Goal: Communication & Community: Answer question/provide support

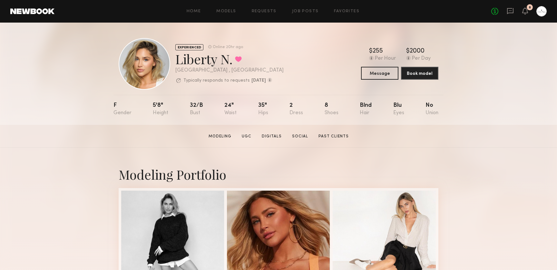
scroll to position [19, 0]
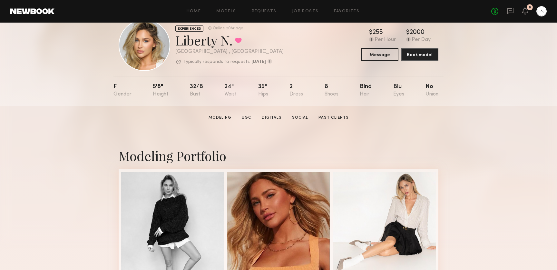
click at [513, 15] on link at bounding box center [510, 11] width 7 height 8
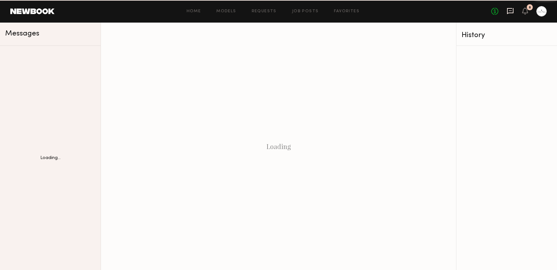
click at [512, 13] on icon at bounding box center [510, 11] width 6 height 6
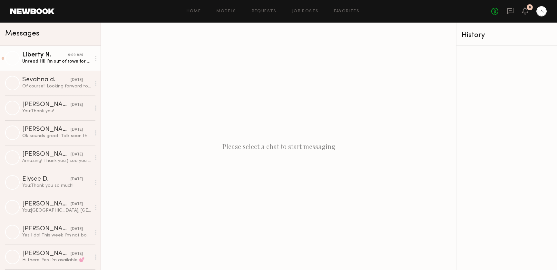
click at [65, 59] on div "Unread: Hi! I’m out of town for NYFW ☺️ I’ll be back 22nd" at bounding box center [56, 61] width 69 height 6
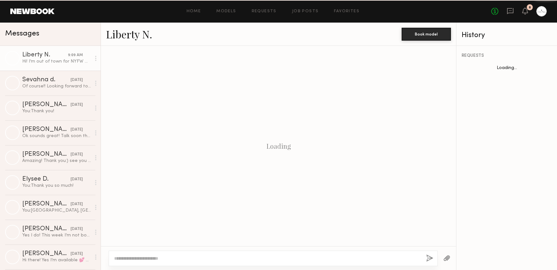
scroll to position [658, 0]
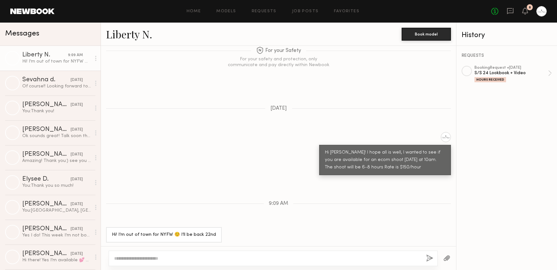
click at [204, 259] on textarea at bounding box center [267, 258] width 307 height 6
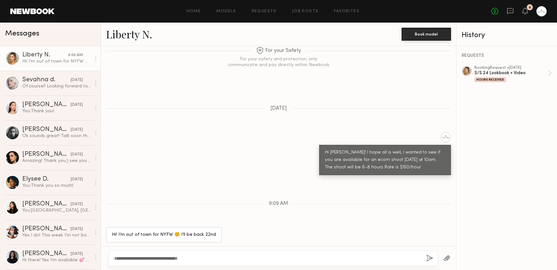
type textarea "**********"
click at [431, 258] on button "button" at bounding box center [429, 258] width 7 height 8
